Goal: Task Accomplishment & Management: Use online tool/utility

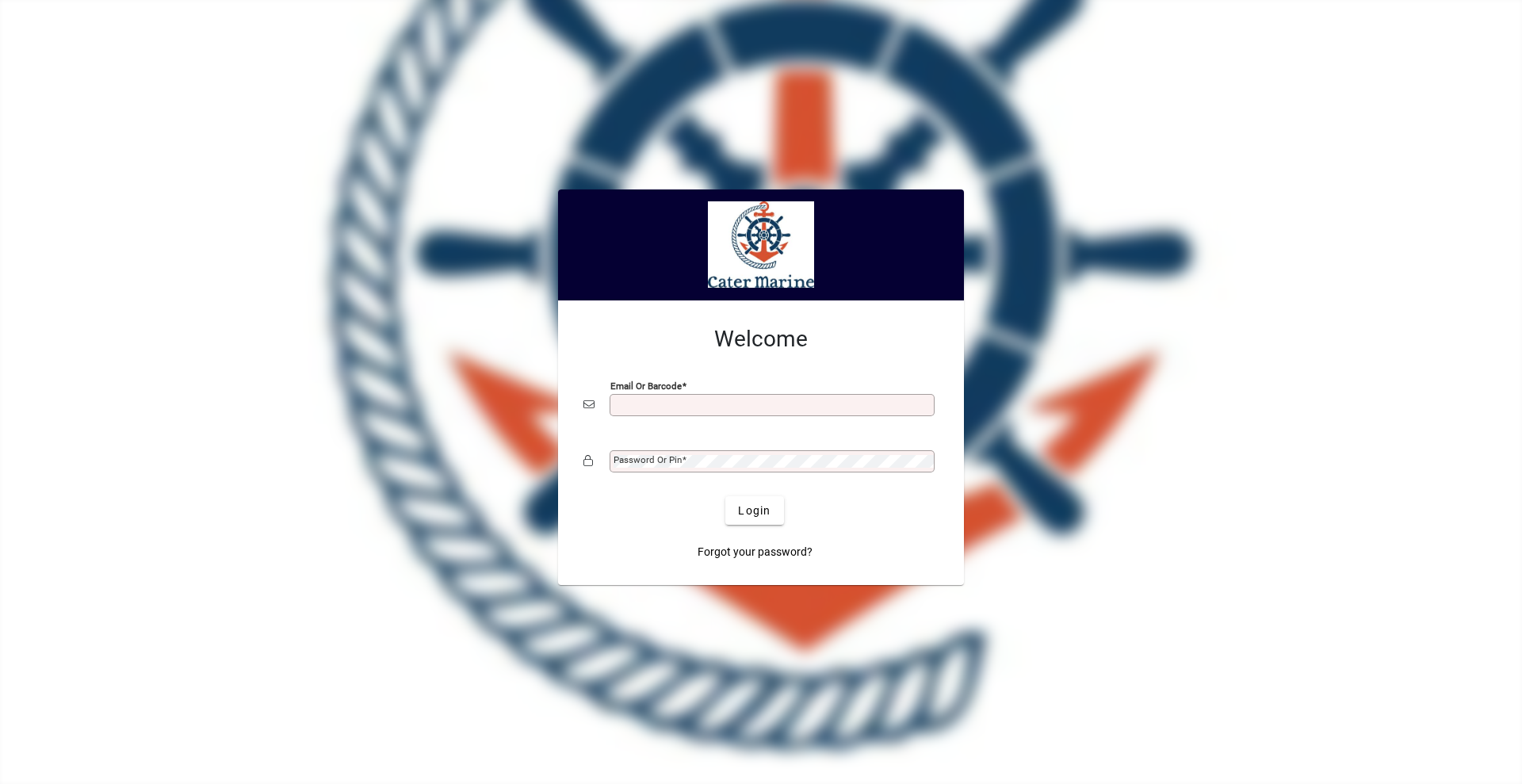
click at [688, 411] on input "Email or Barcode" at bounding box center [773, 404] width 320 height 12
type input "**********"
click at [725, 496] on button "Login" at bounding box center [754, 510] width 58 height 28
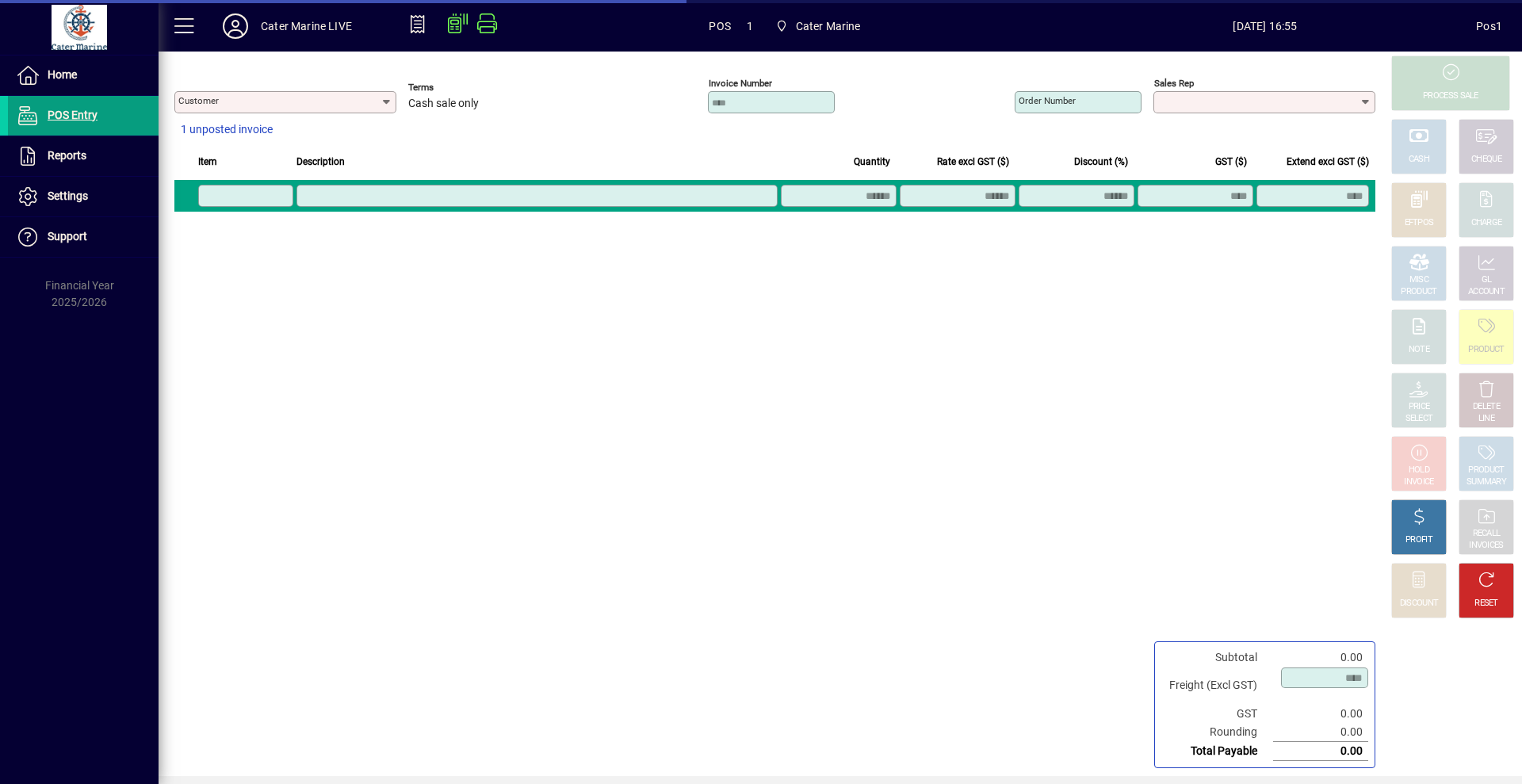
type input "**********"
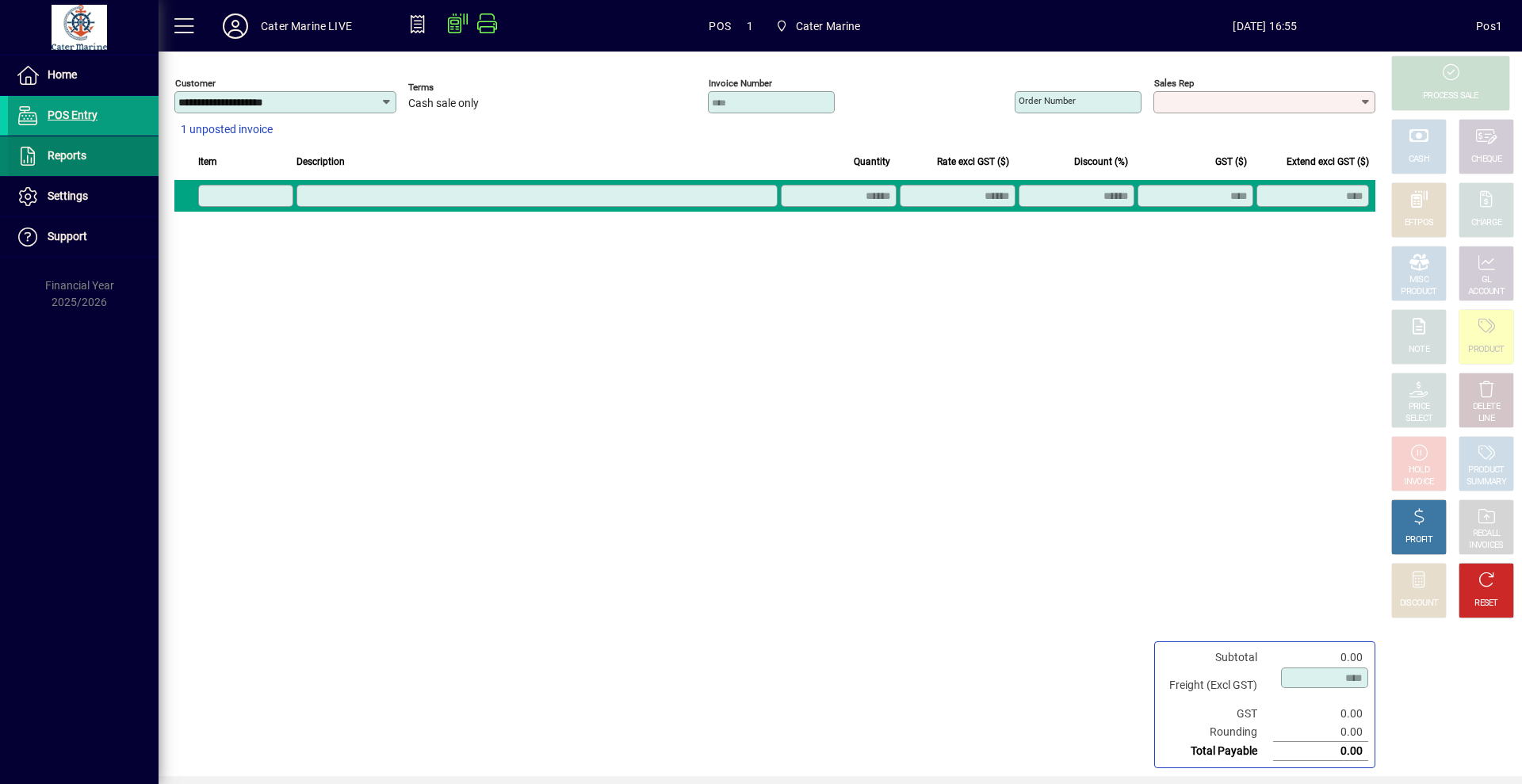
click at [66, 164] on span "Reports" at bounding box center [47, 155] width 78 height 19
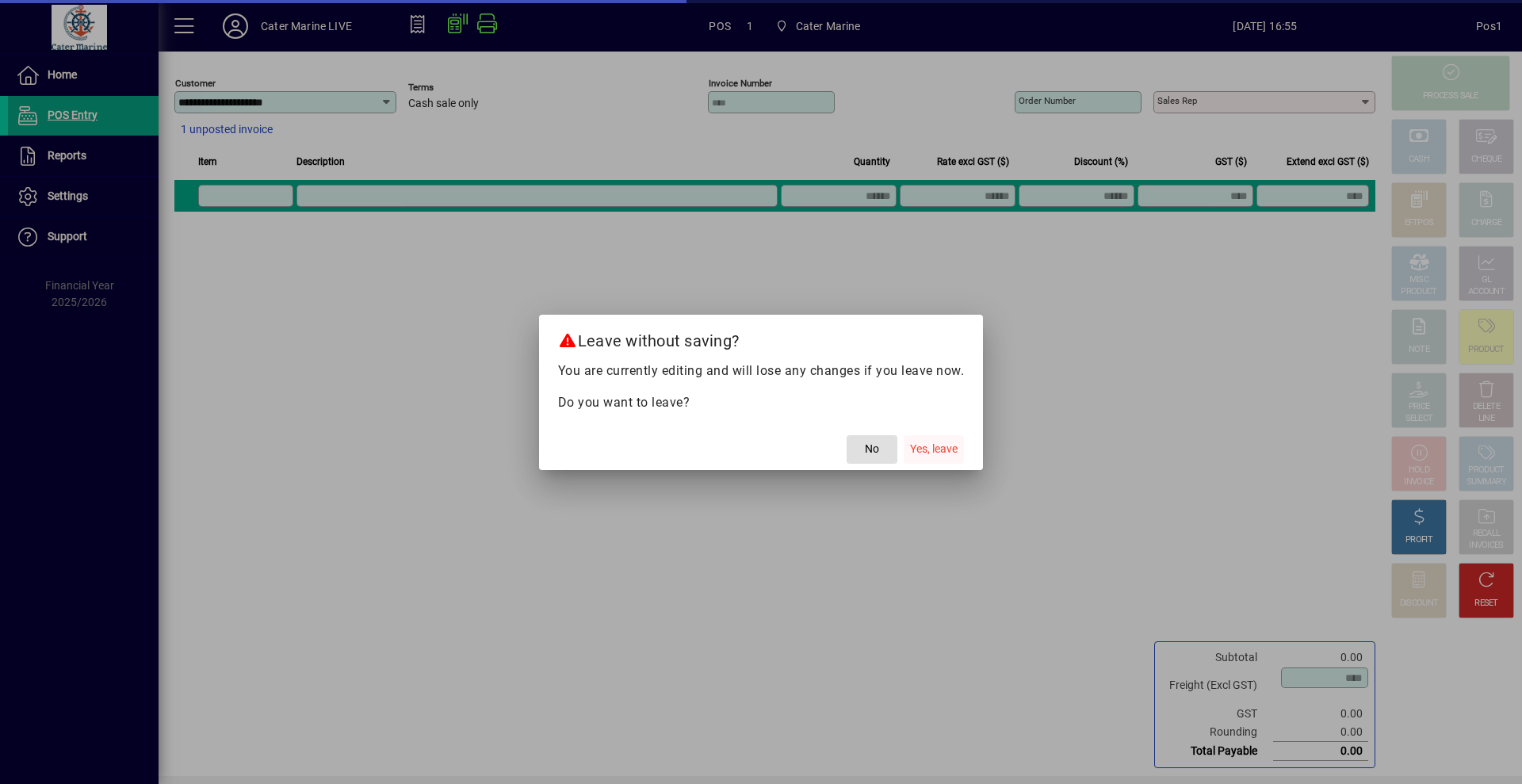
click at [945, 456] on span "Yes, leave" at bounding box center [933, 449] width 47 height 17
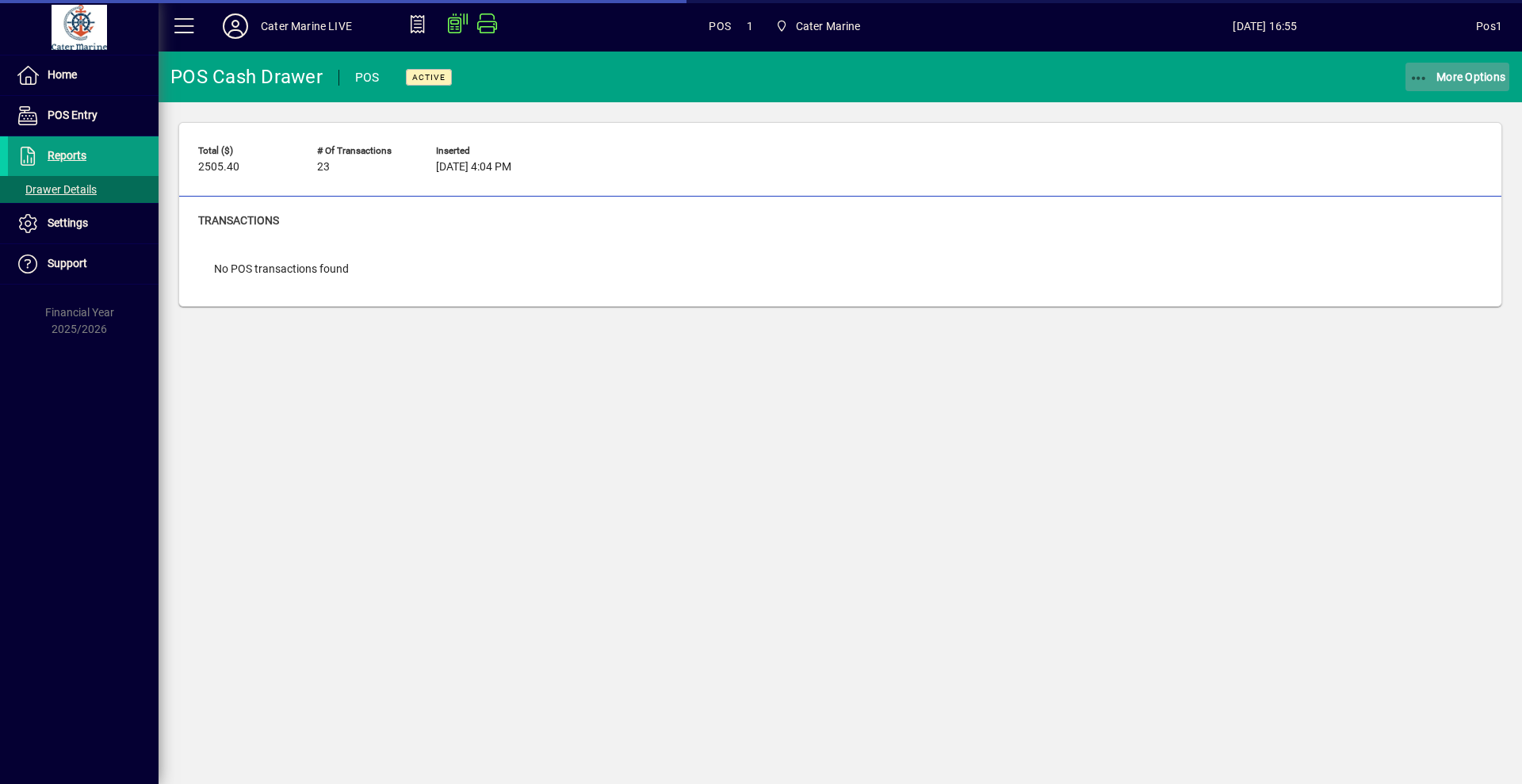
click at [1460, 80] on span "More Options" at bounding box center [1458, 76] width 96 height 12
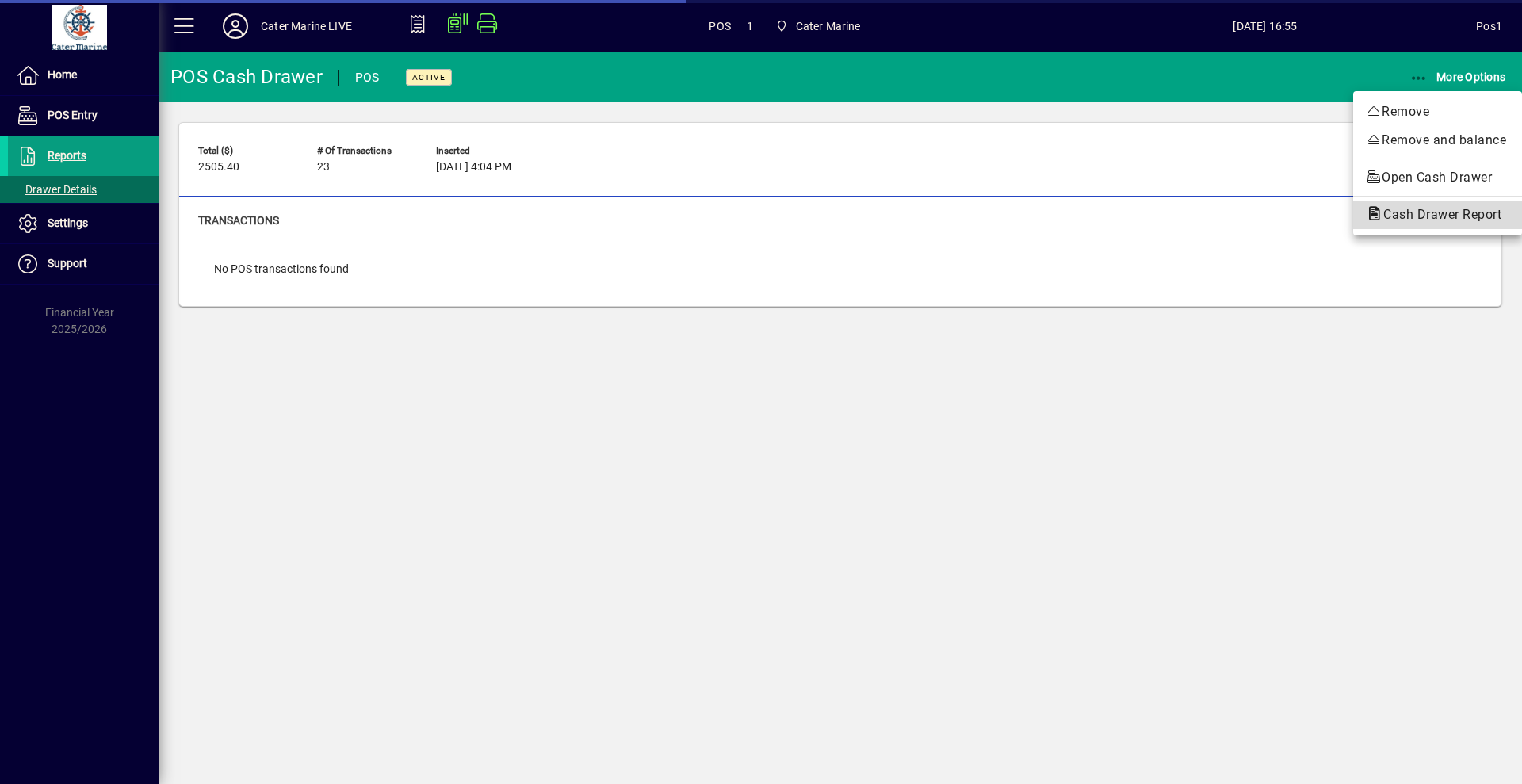
click at [1430, 214] on span "Cash Drawer Report" at bounding box center [1437, 214] width 144 height 15
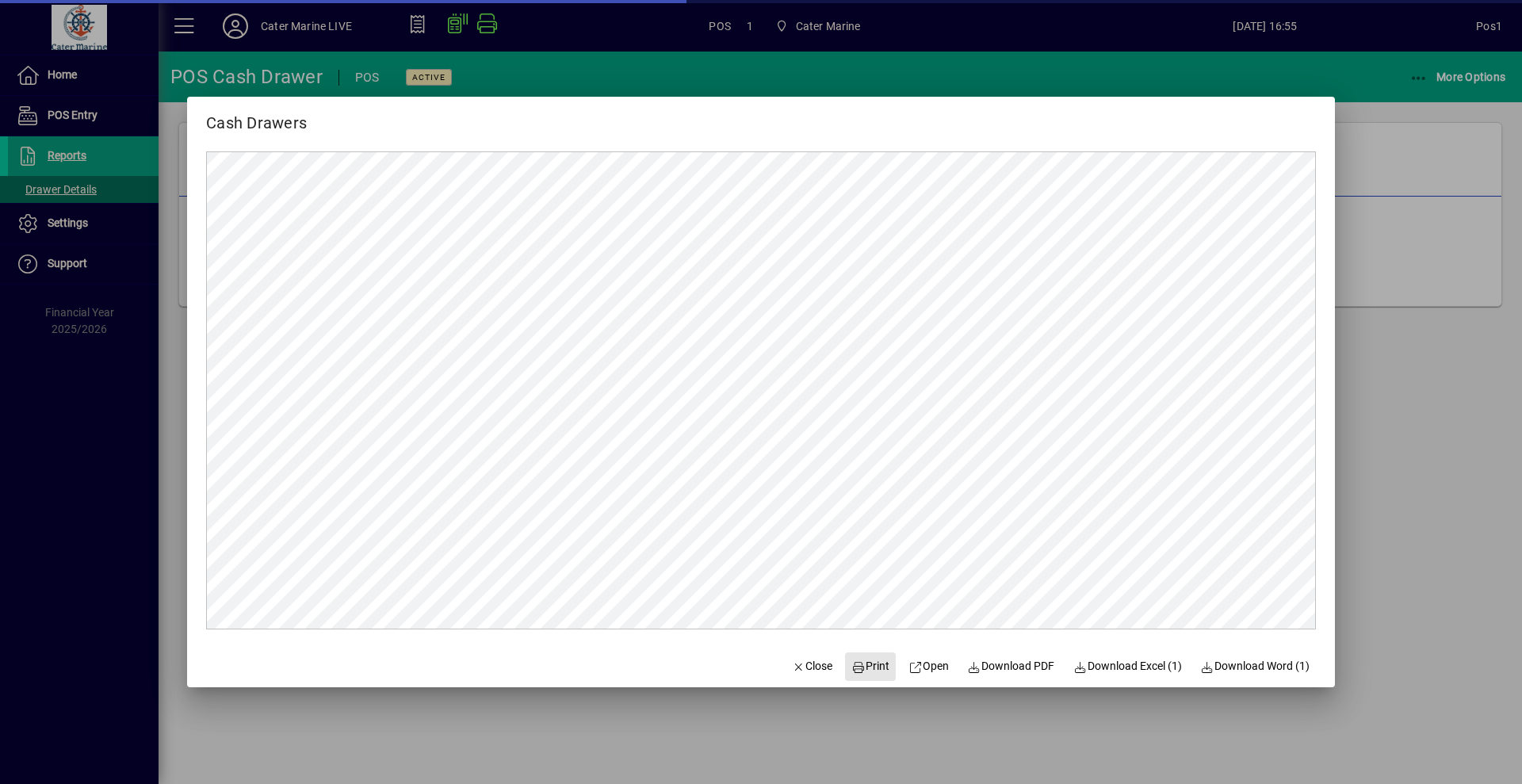
drag, startPoint x: 864, startPoint y: 665, endPoint x: 888, endPoint y: 635, distance: 38.4
click at [864, 664] on span "Print" at bounding box center [871, 666] width 38 height 17
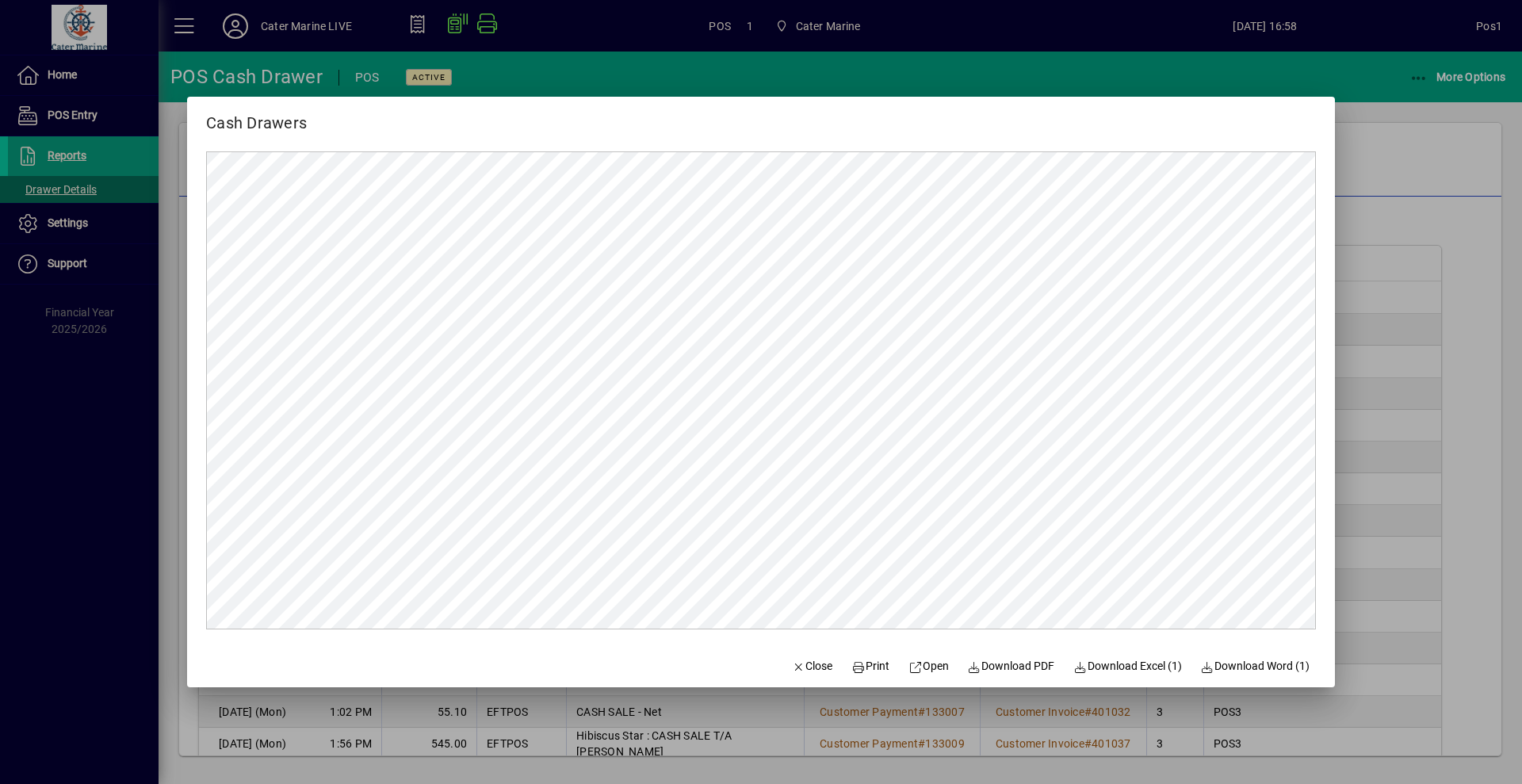
click at [61, 468] on div at bounding box center [761, 392] width 1522 height 784
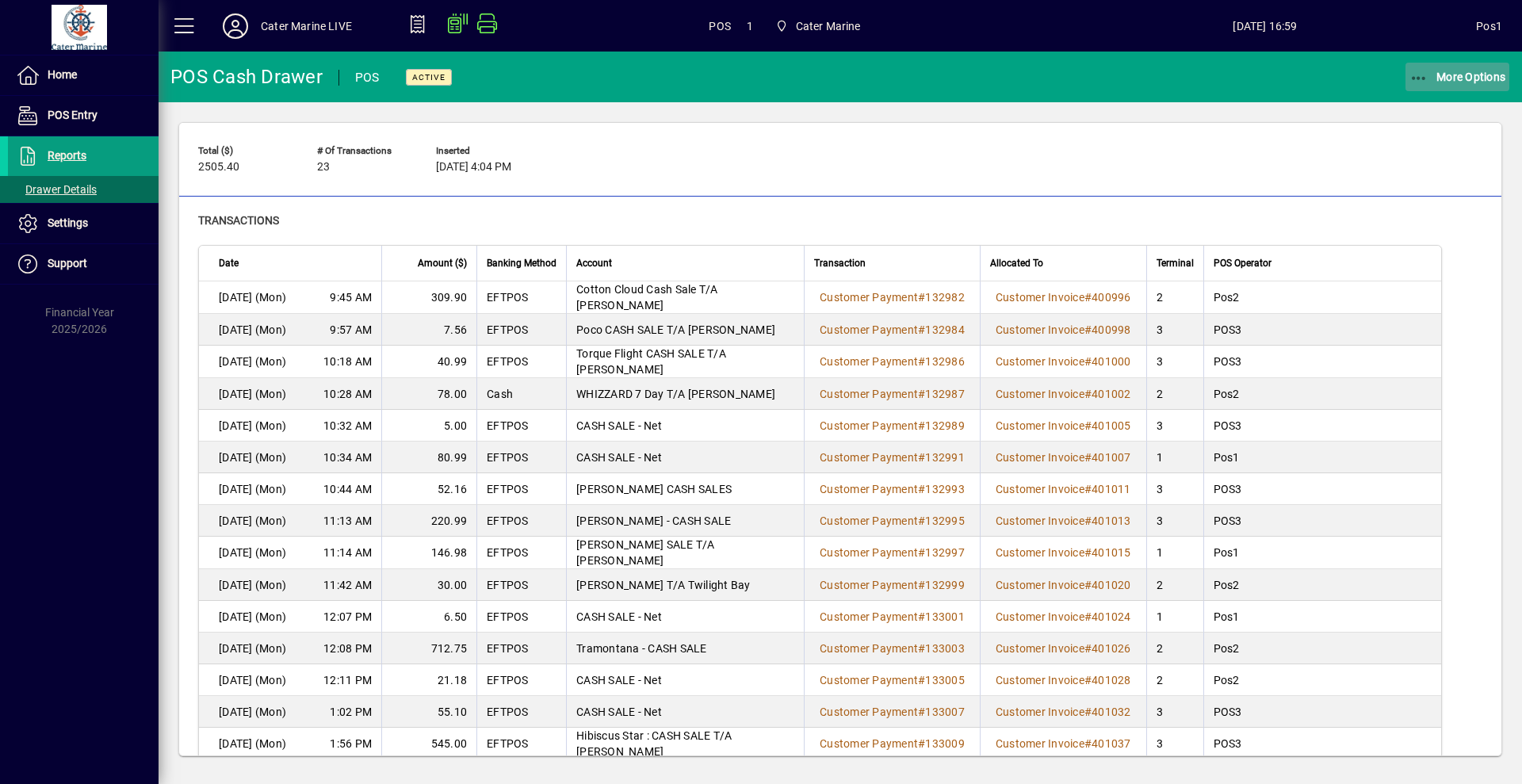
click at [1447, 80] on span "More Options" at bounding box center [1458, 76] width 96 height 12
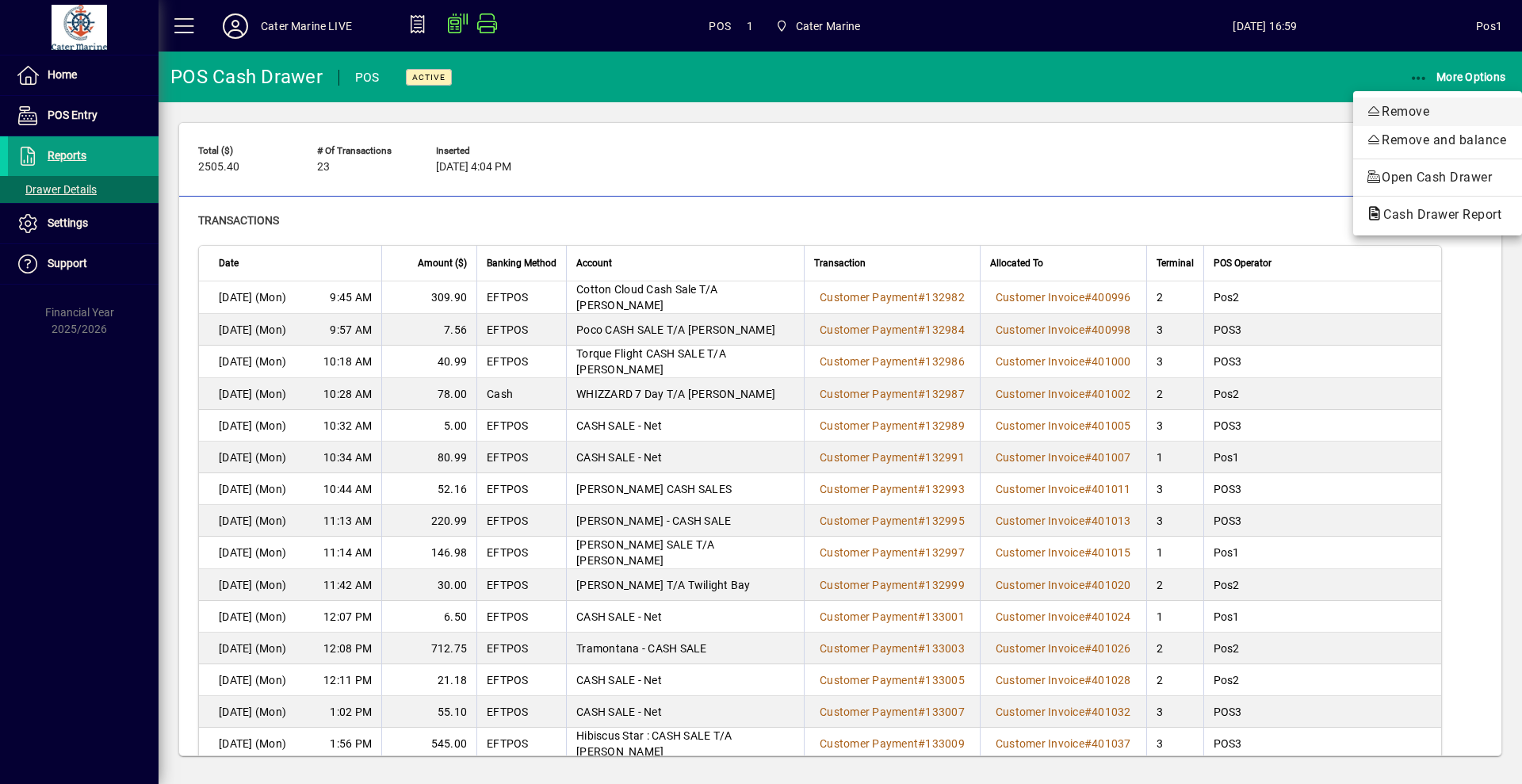
click at [1445, 103] on span "Remove" at bounding box center [1437, 111] width 144 height 19
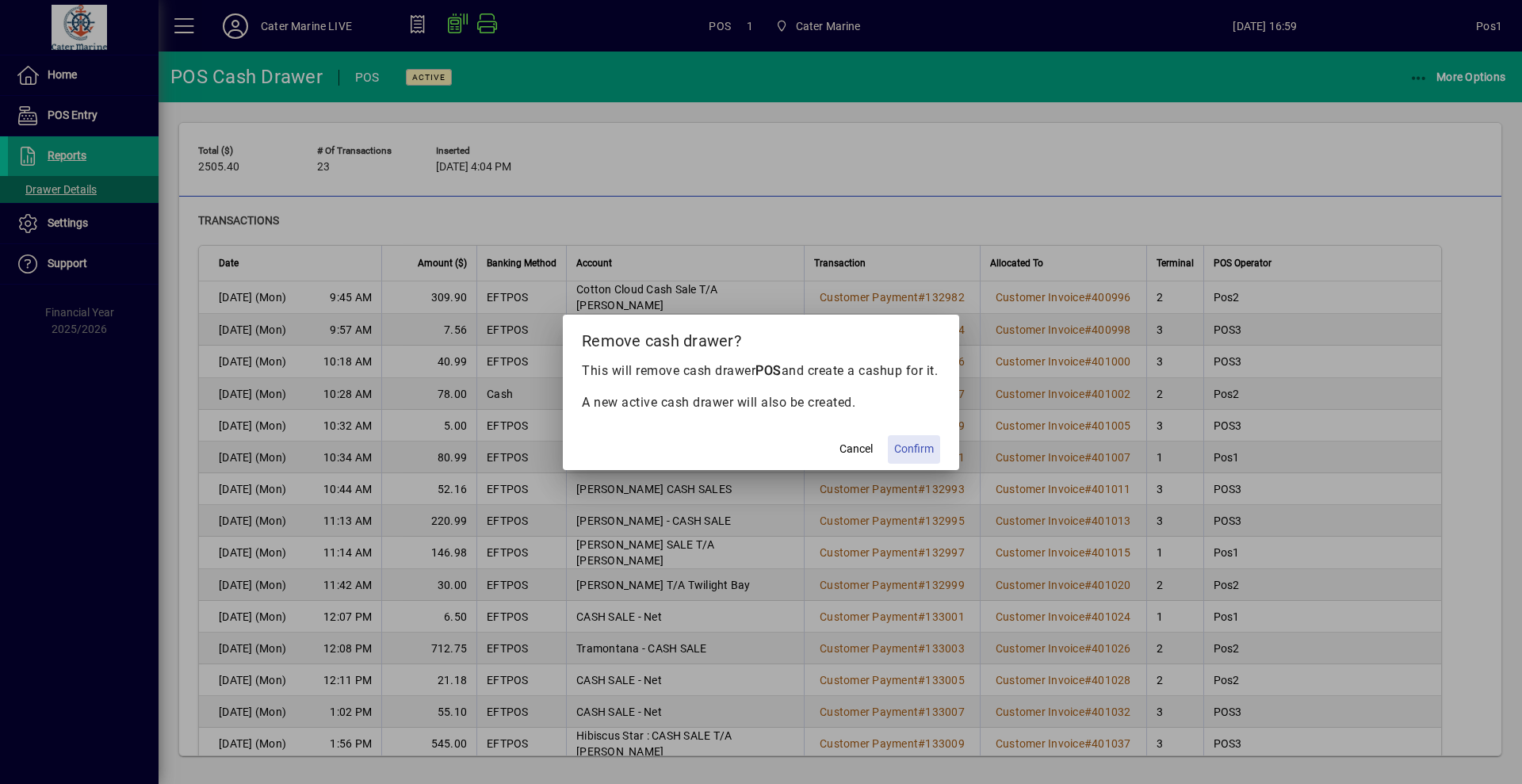
click at [897, 457] on span "Confirm" at bounding box center [914, 449] width 40 height 17
